Goal: Transaction & Acquisition: Purchase product/service

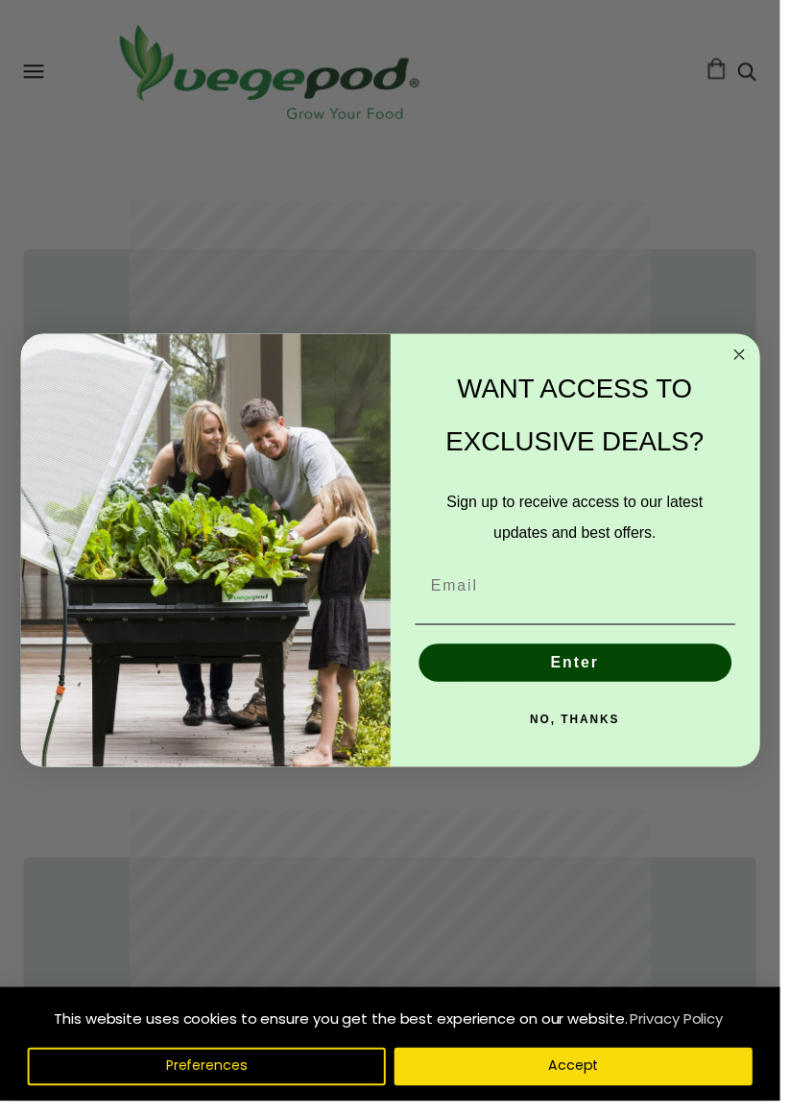
scroll to position [663, 0]
click at [603, 613] on input "Email" at bounding box center [583, 593] width 325 height 38
type input "melanie.vcoffee@gmail.com"
click at [672, 690] on button "Enter" at bounding box center [582, 671] width 317 height 38
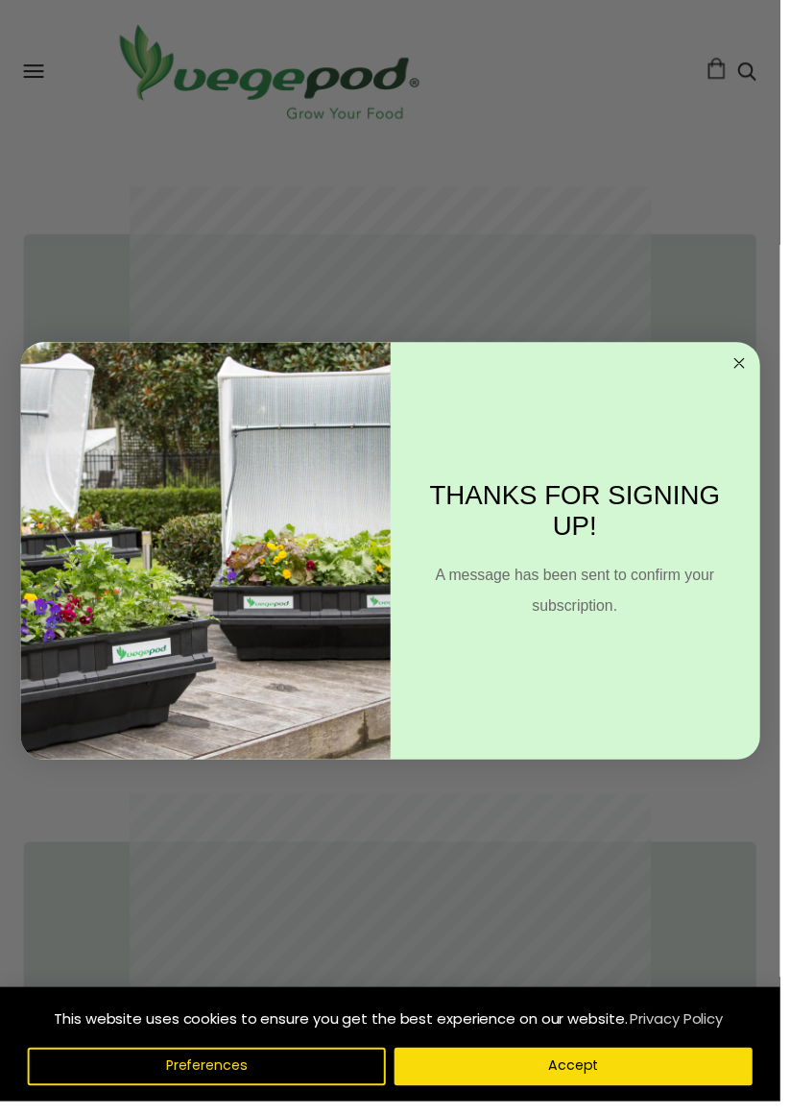
click at [750, 431] on div "THANKS FOR SIGNING UP! A message has been sent to confirm your subscription." at bounding box center [573, 558] width 355 height 384
click at [754, 378] on circle "Close dialog" at bounding box center [748, 367] width 22 height 22
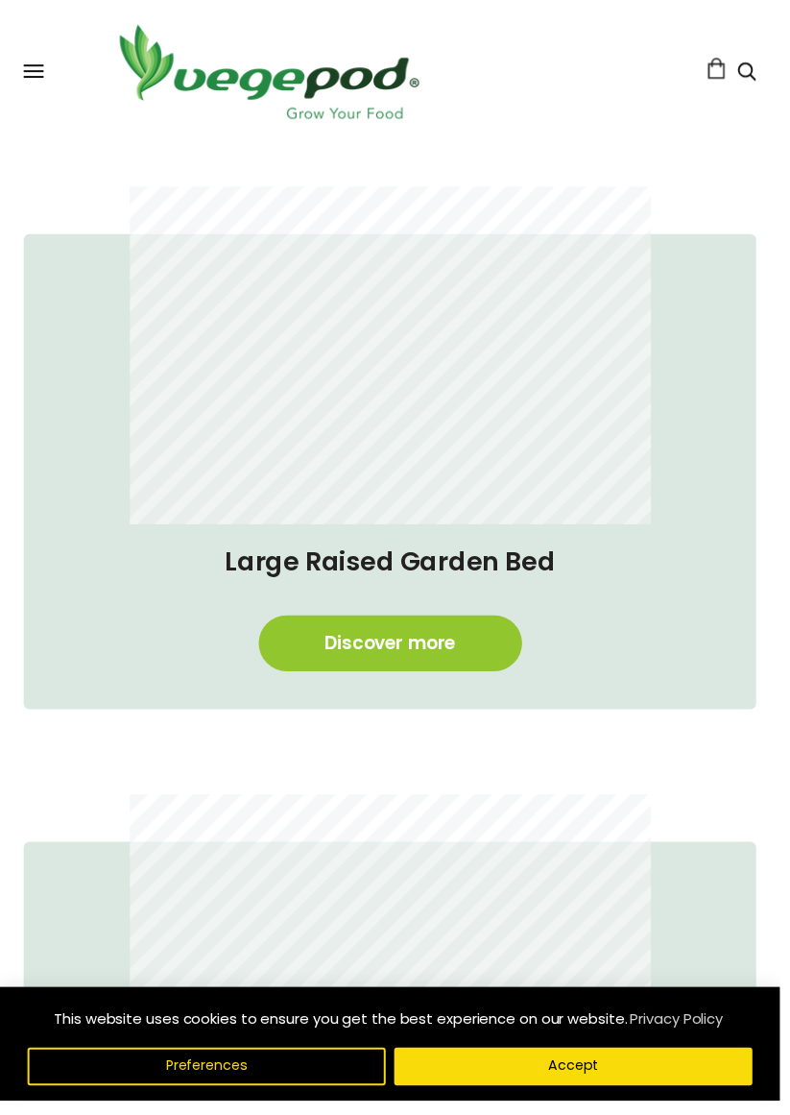
scroll to position [0, 1091]
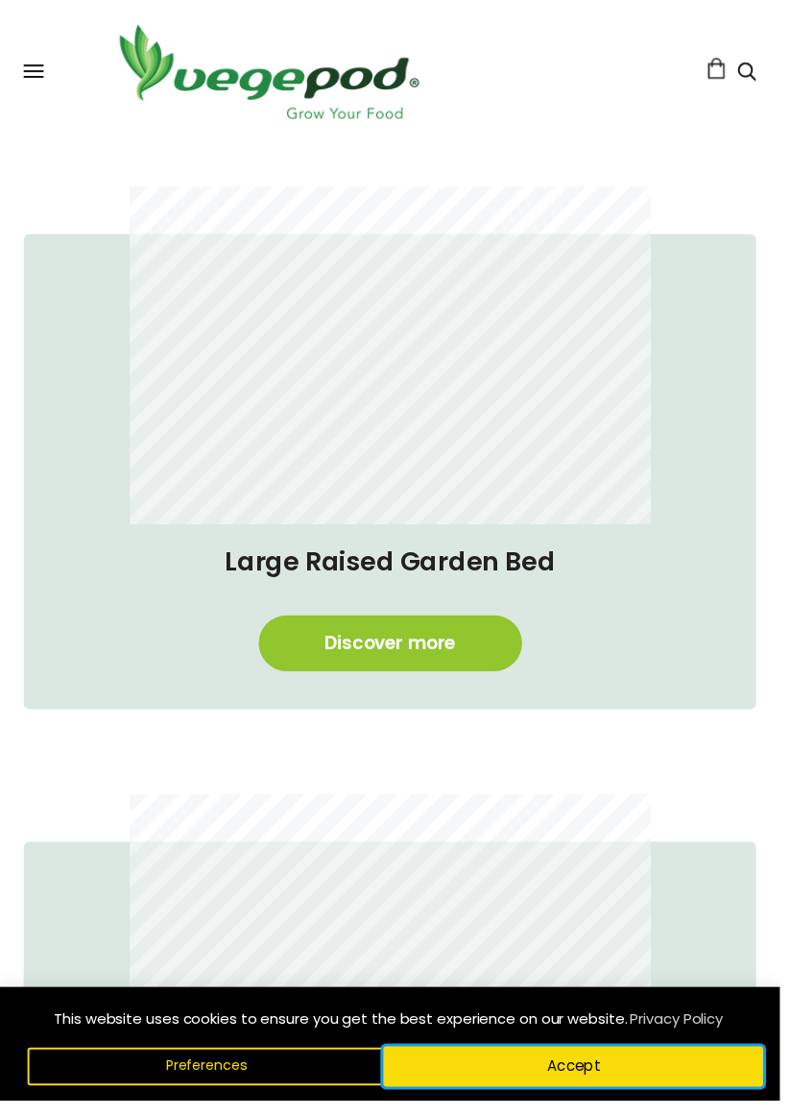
click at [518, 1100] on button "Accept" at bounding box center [580, 1080] width 385 height 40
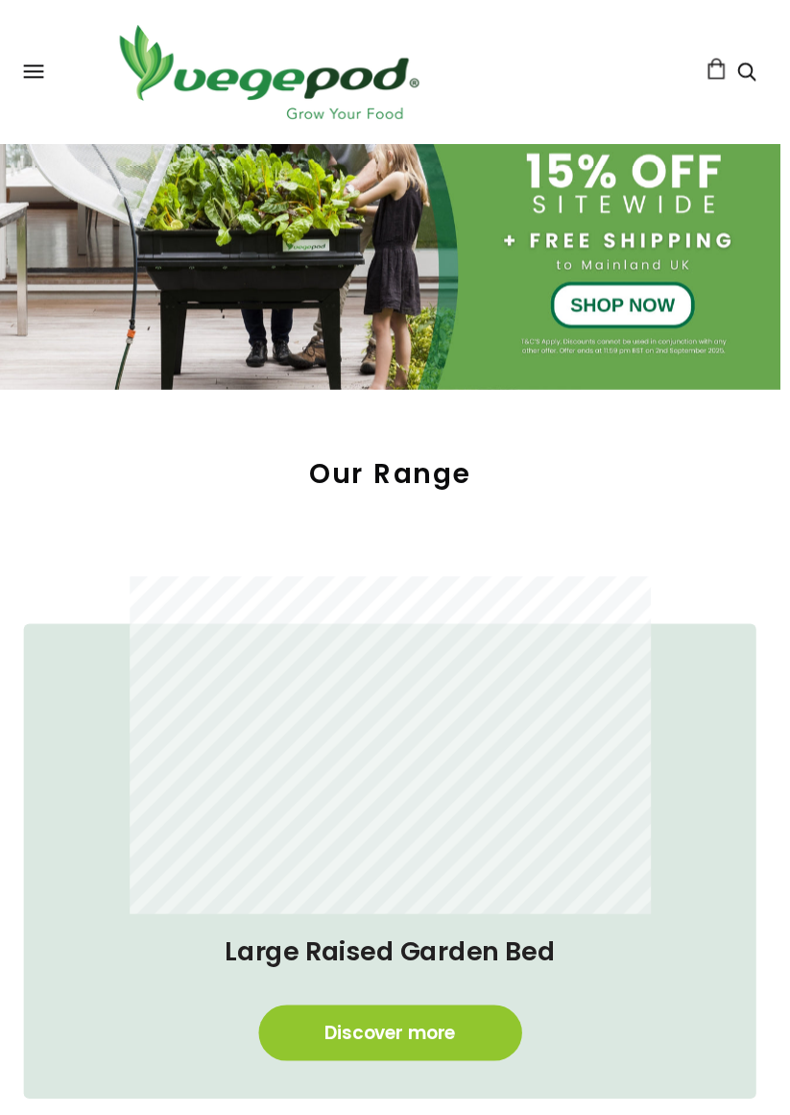
scroll to position [0, 0]
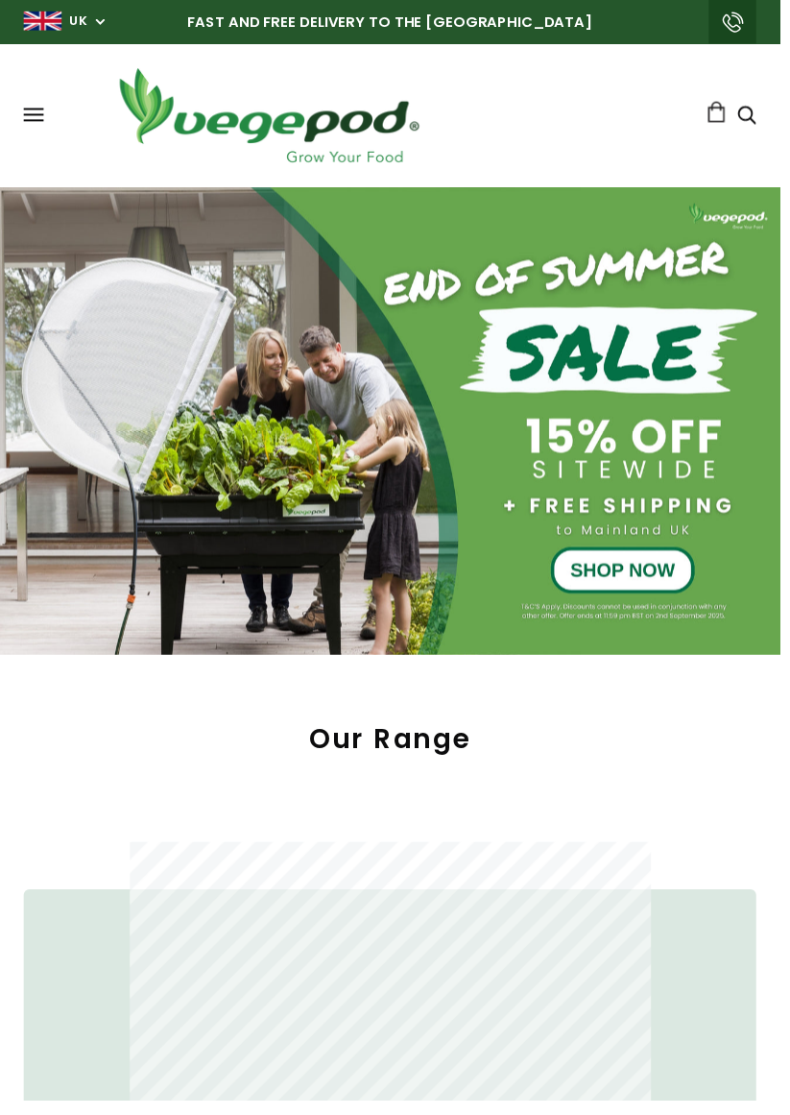
click at [670, 580] on div at bounding box center [395, 426] width 791 height 474
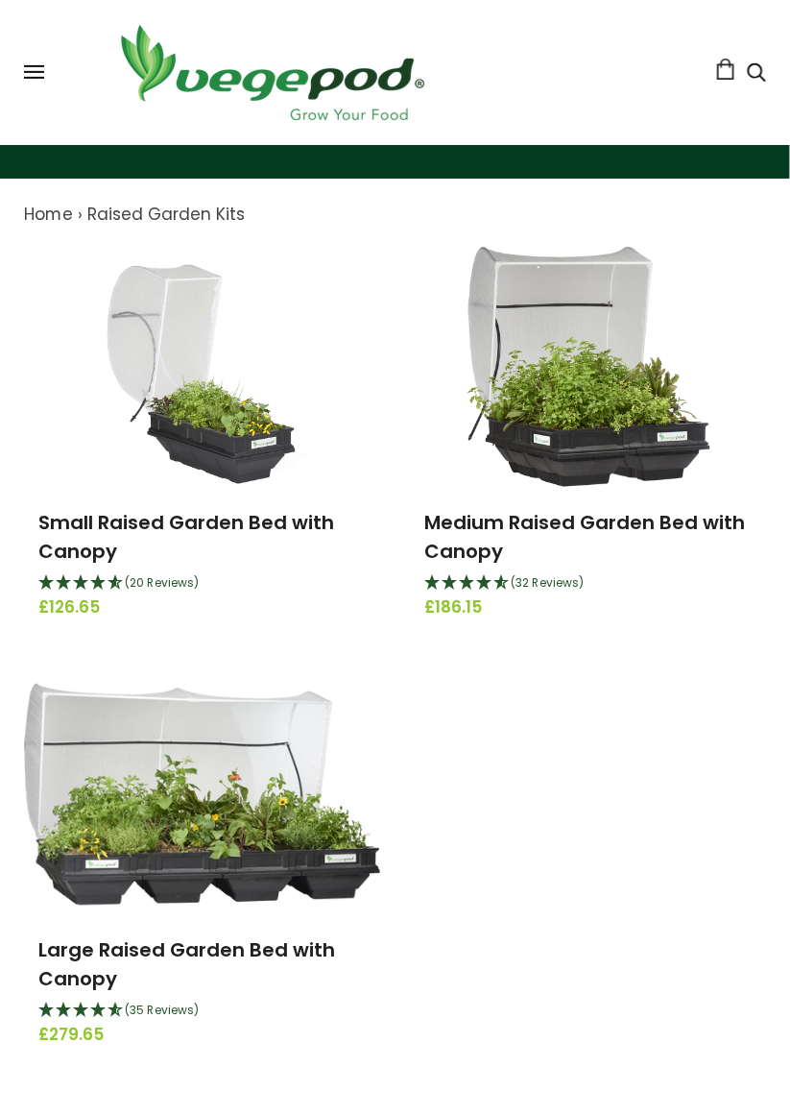
scroll to position [156, 0]
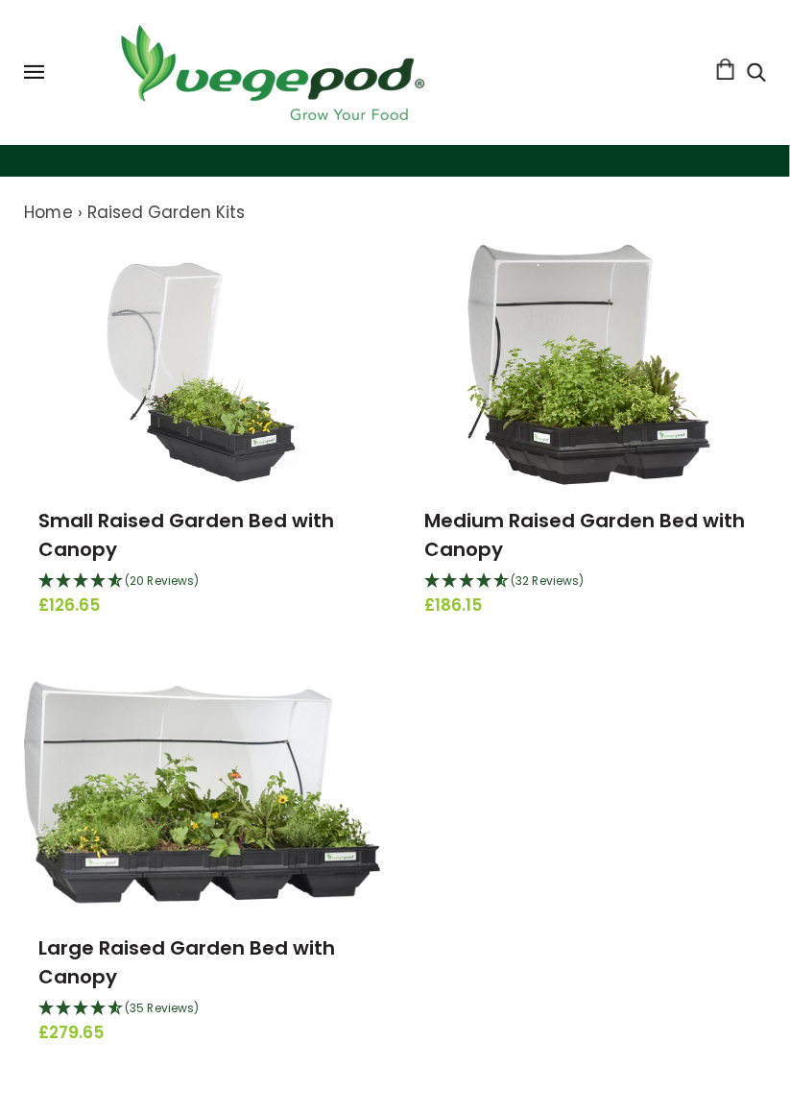
click at [647, 455] on img at bounding box center [589, 365] width 244 height 240
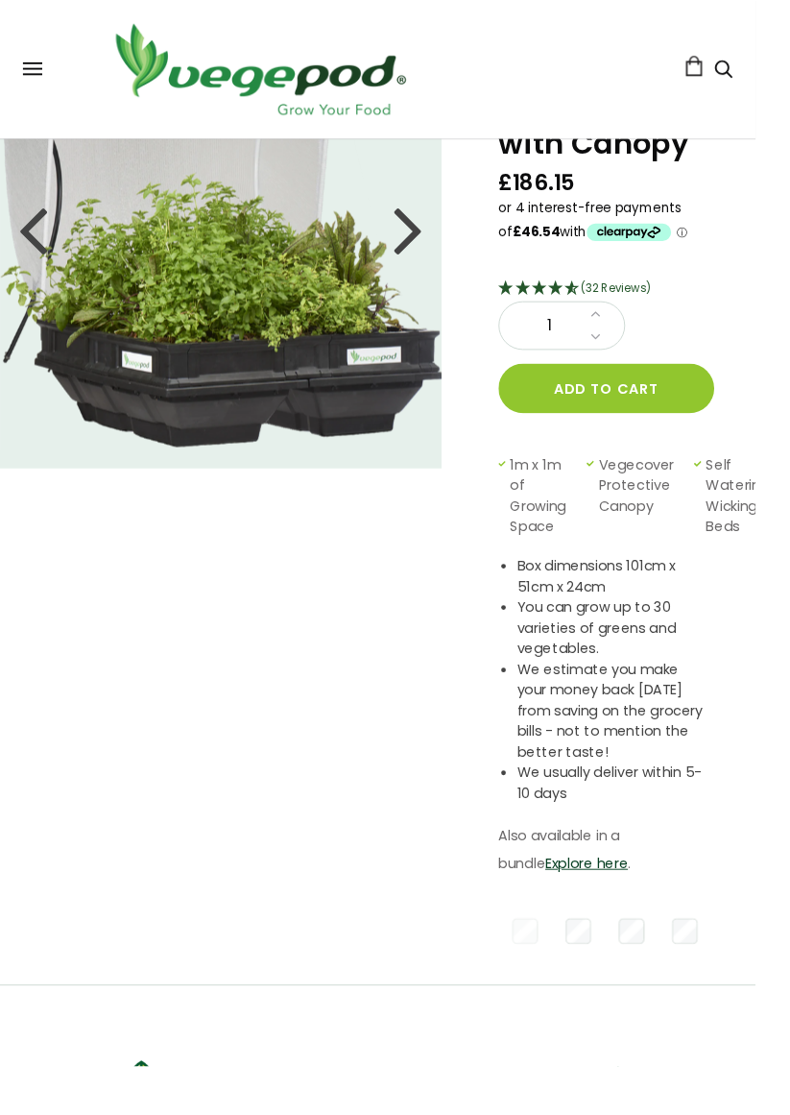
scroll to position [203, 0]
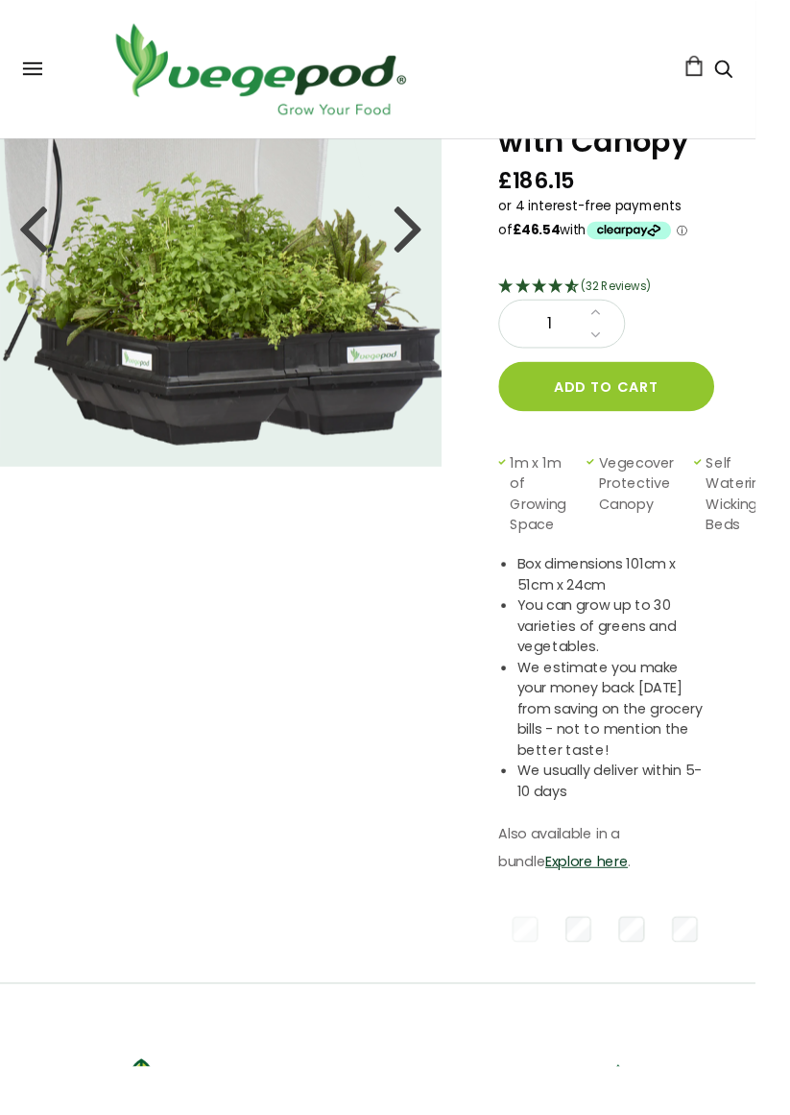
click at [592, 900] on link "Explore here" at bounding box center [613, 900] width 86 height 20
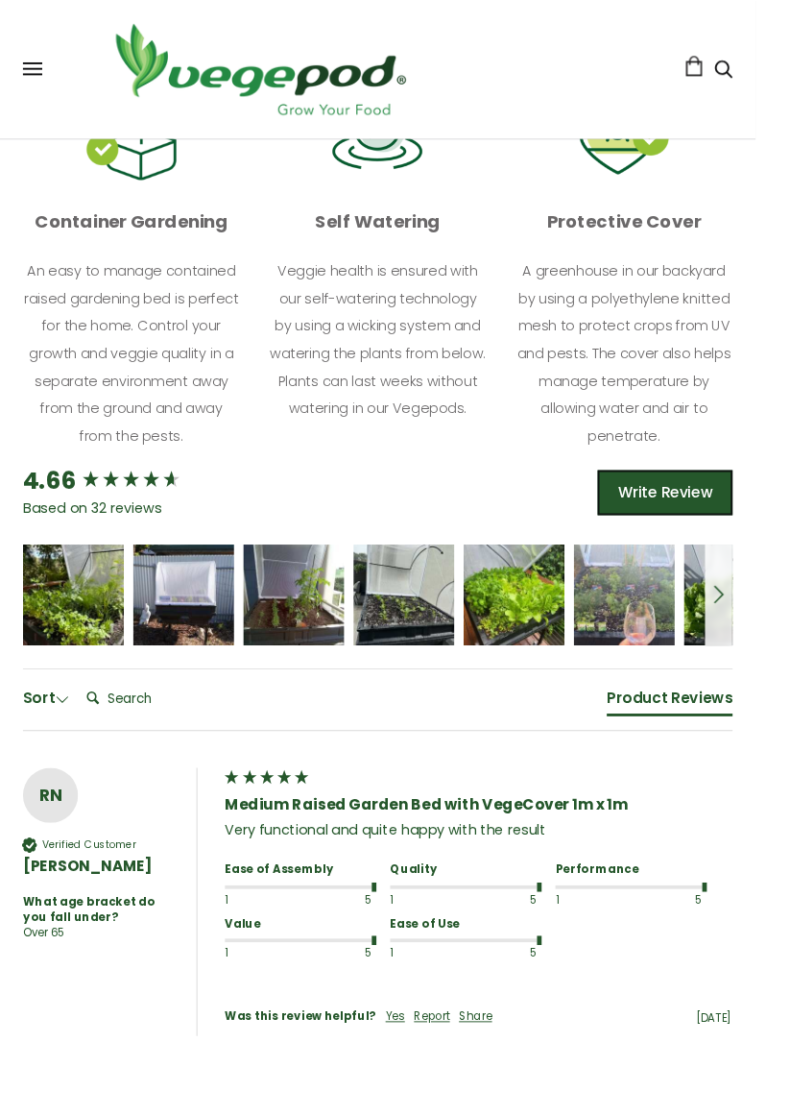
scroll to position [1234, 0]
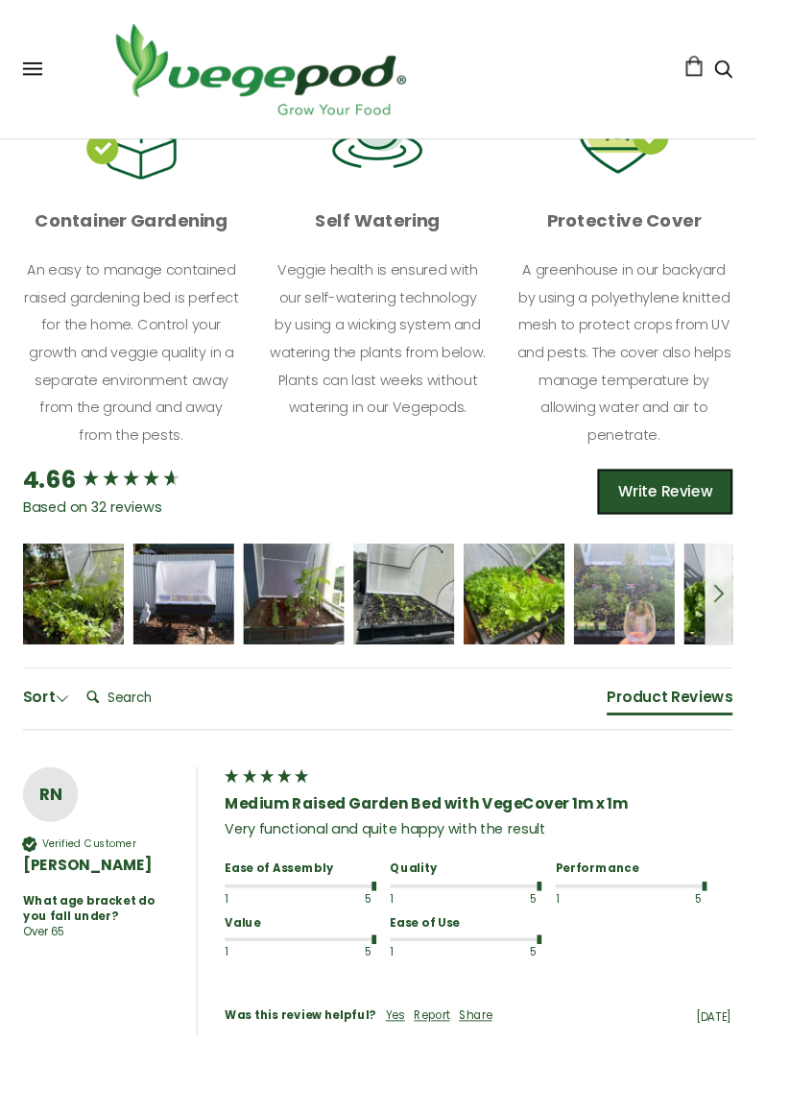
click at [216, 627] on div "[PERSON_NAME]" at bounding box center [192, 632] width 79 height 13
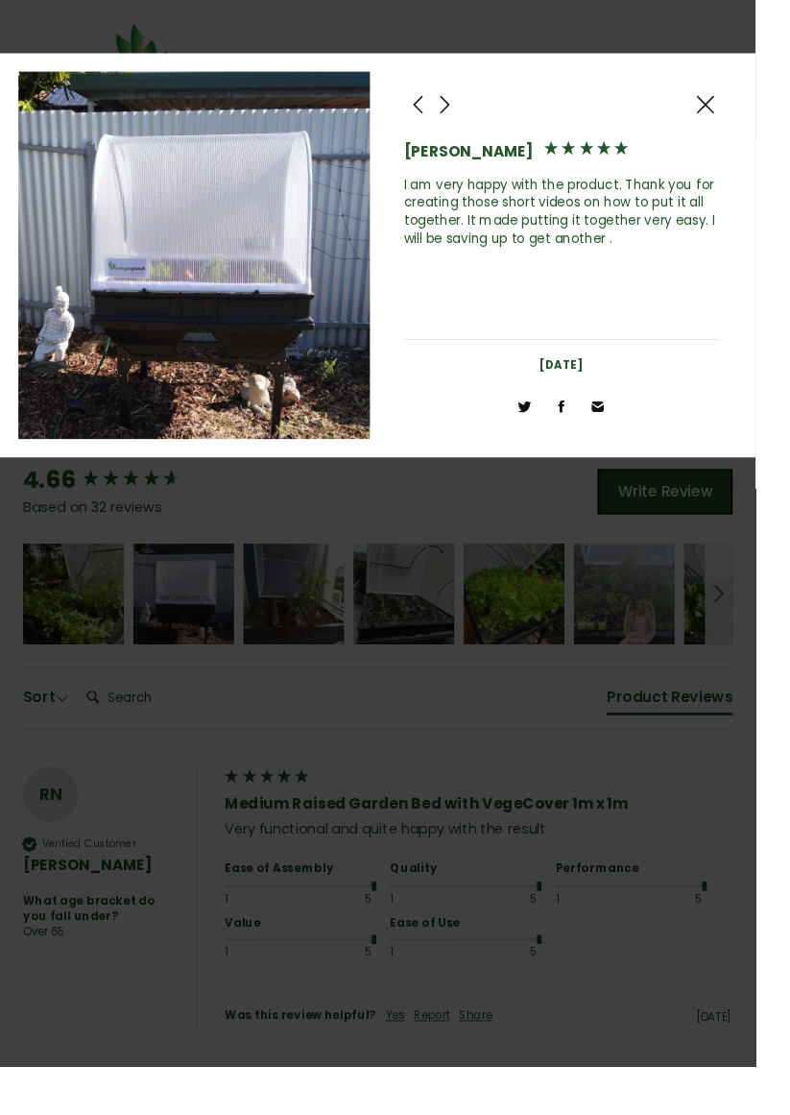
click at [749, 119] on span at bounding box center [737, 109] width 23 height 24
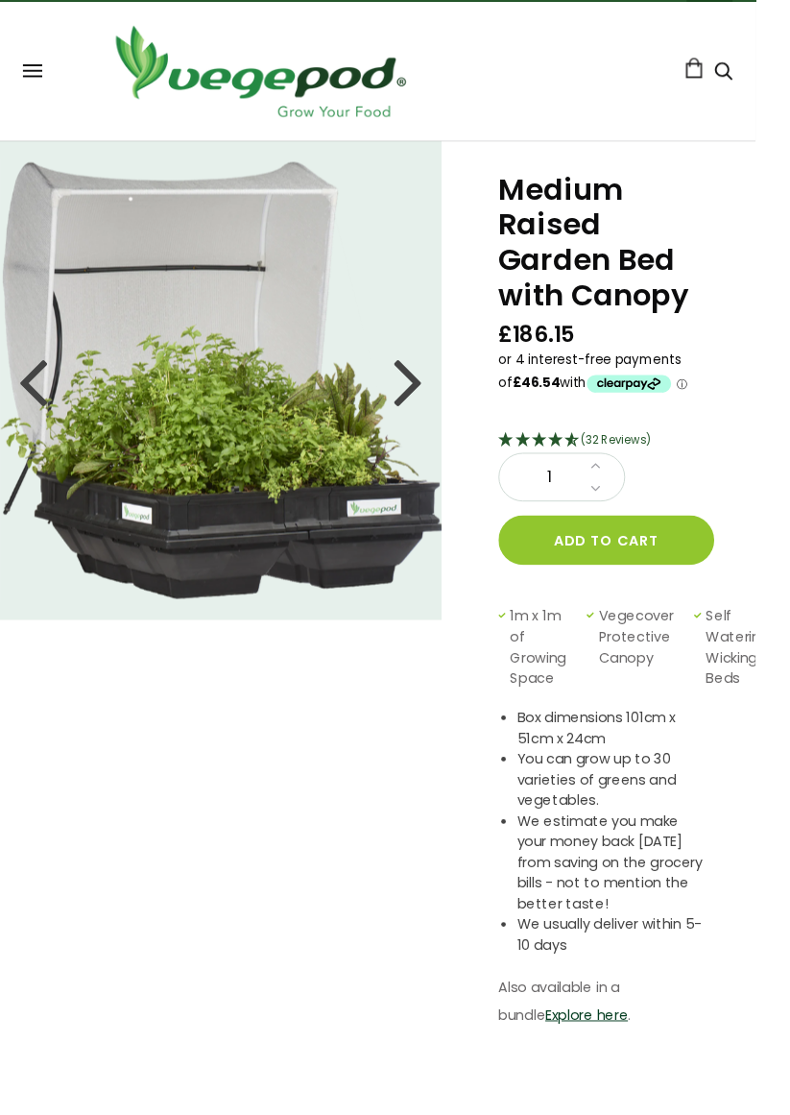
scroll to position [0, 0]
